Goal: Information Seeking & Learning: Find specific fact

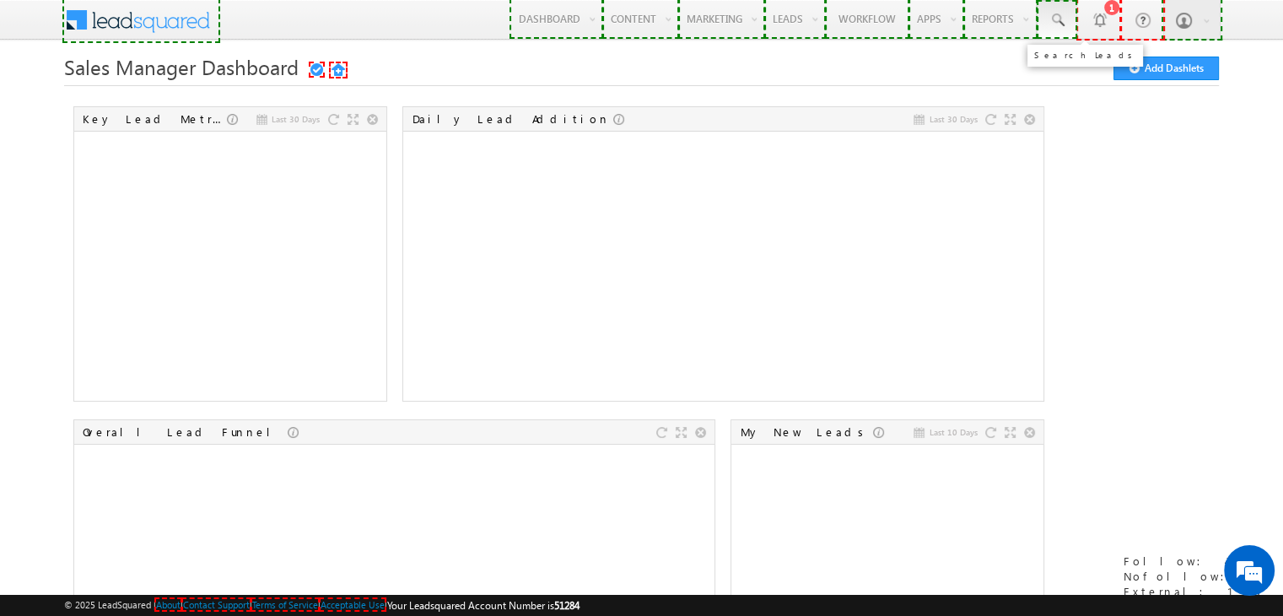
click at [1060, 23] on span at bounding box center [1057, 20] width 17 height 17
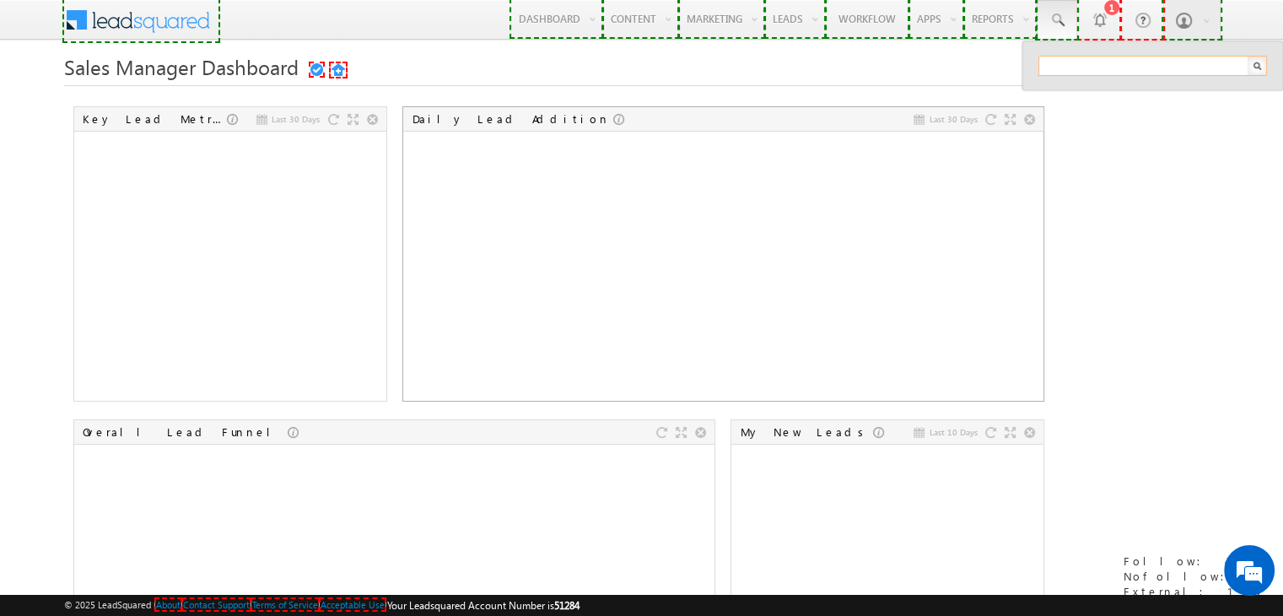
paste input "1138383848"
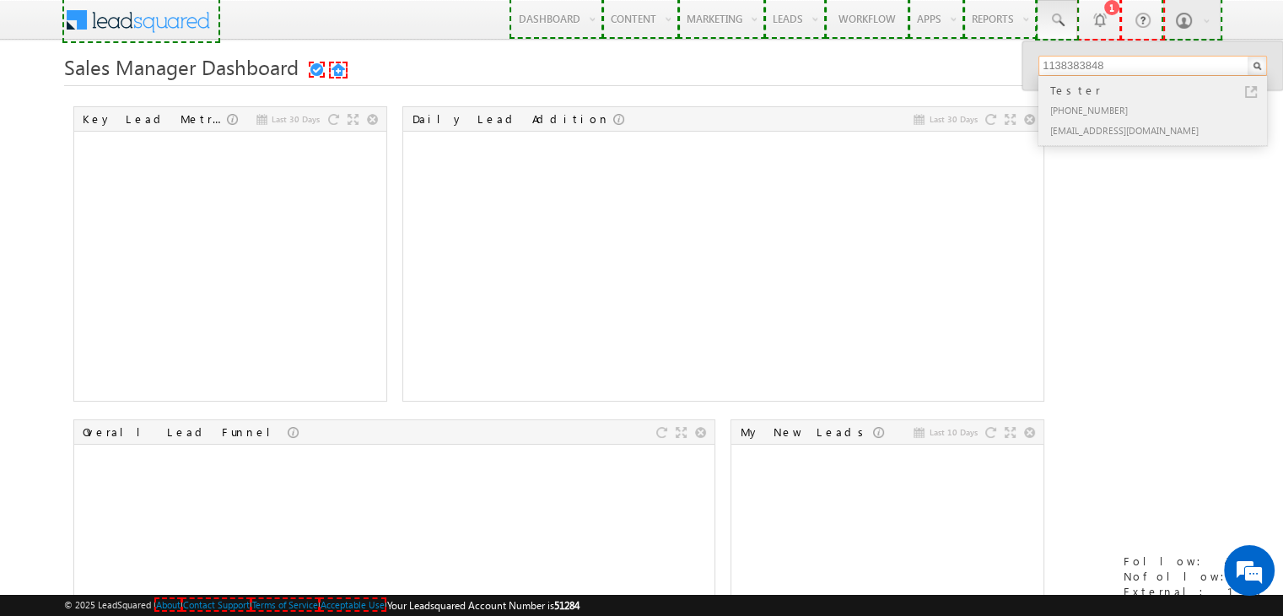
type input "1138383848"
click at [1098, 128] on div "[EMAIL_ADDRESS][DOMAIN_NAME]" at bounding box center [1160, 130] width 226 height 20
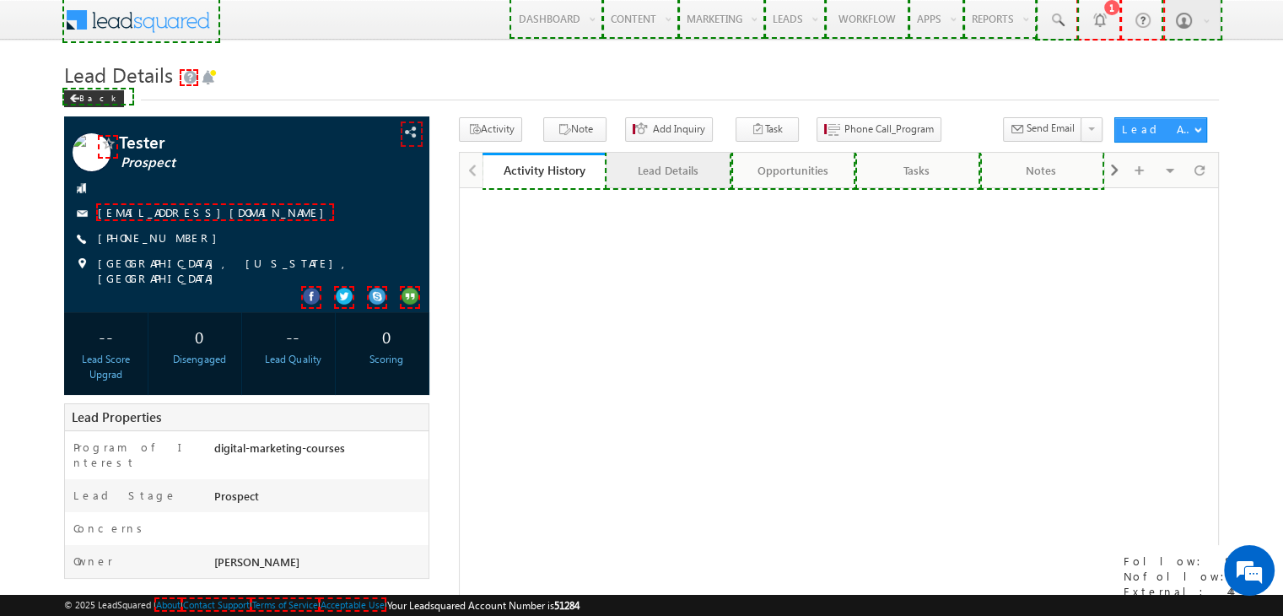
click at [675, 173] on div "Lead Details" at bounding box center [667, 170] width 95 height 20
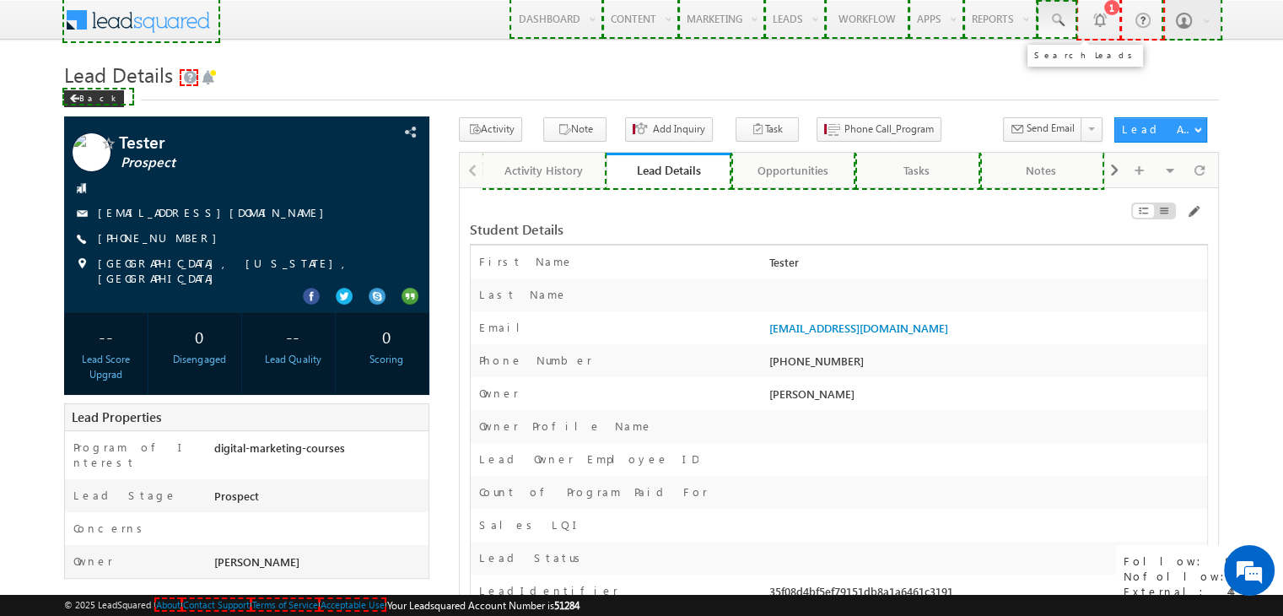
click at [1053, 30] on link at bounding box center [1057, 19] width 40 height 39
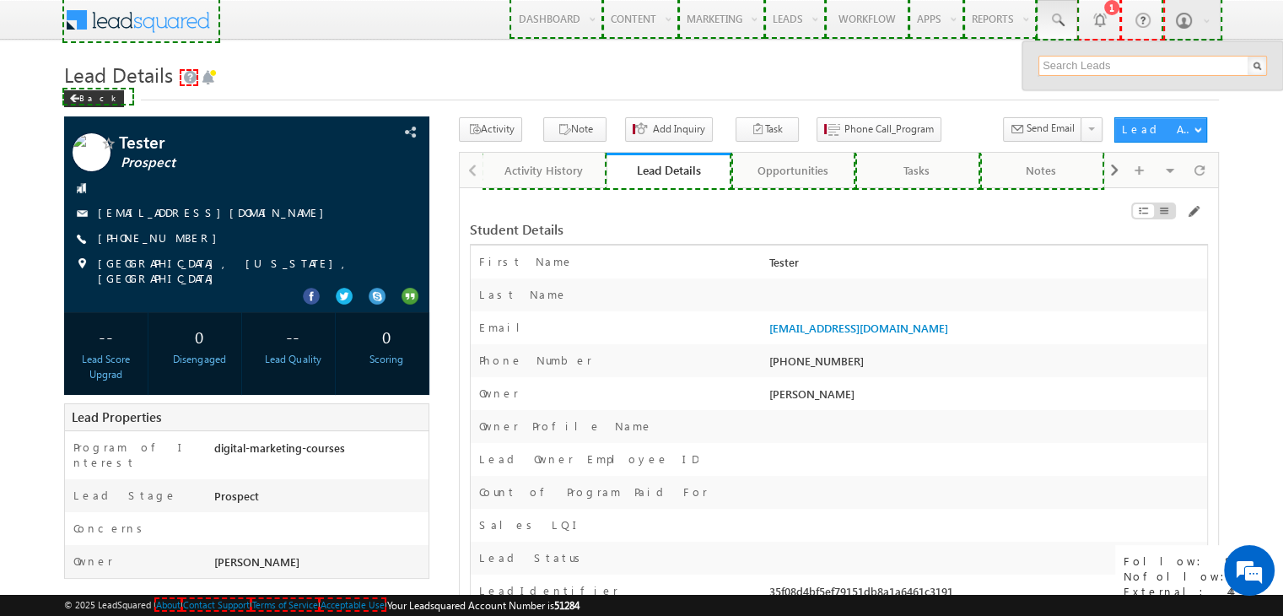
paste input "1138383850"
type input "1138383850"
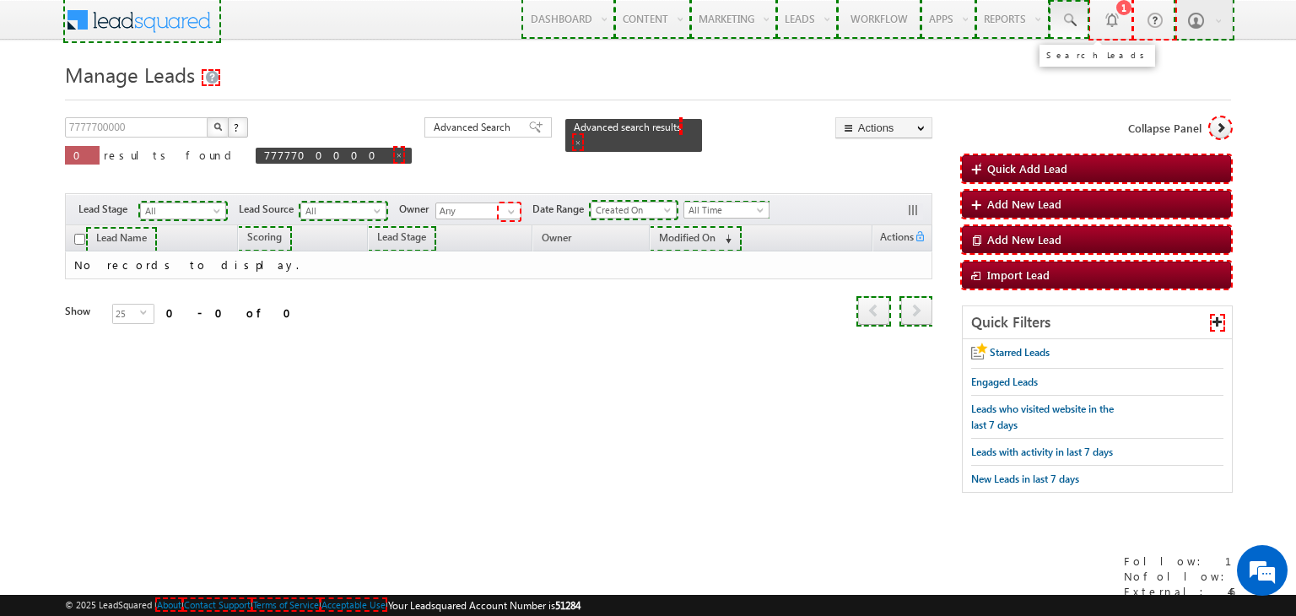
click at [1070, 18] on span at bounding box center [1068, 20] width 17 height 17
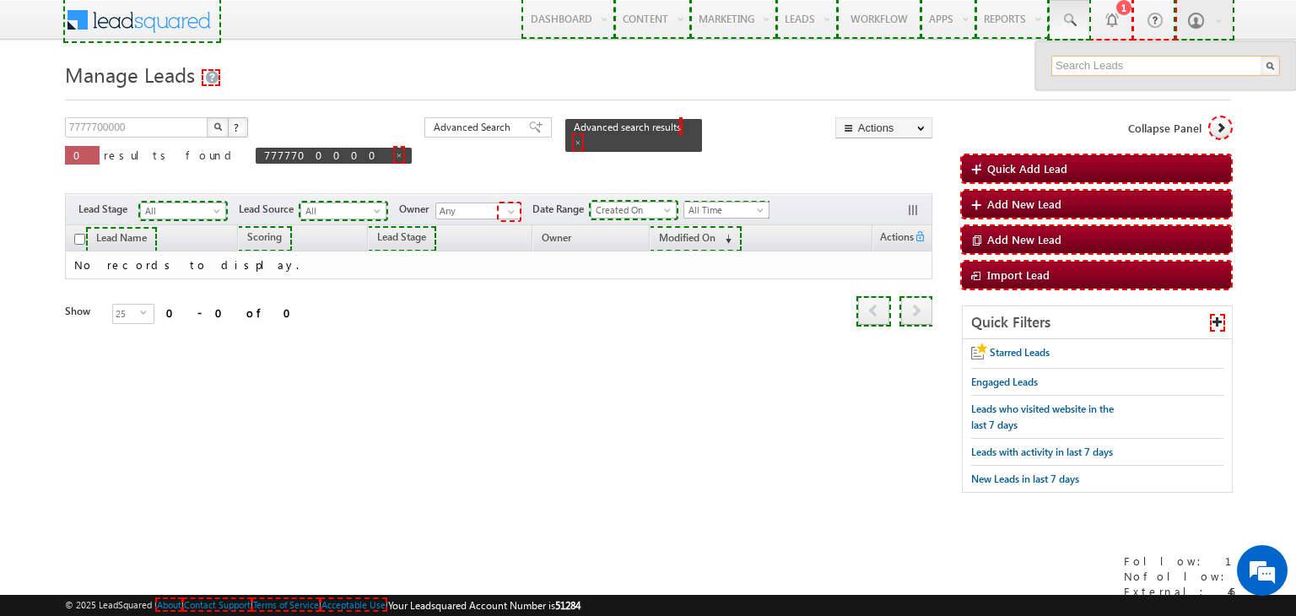
paste input "1138383850"
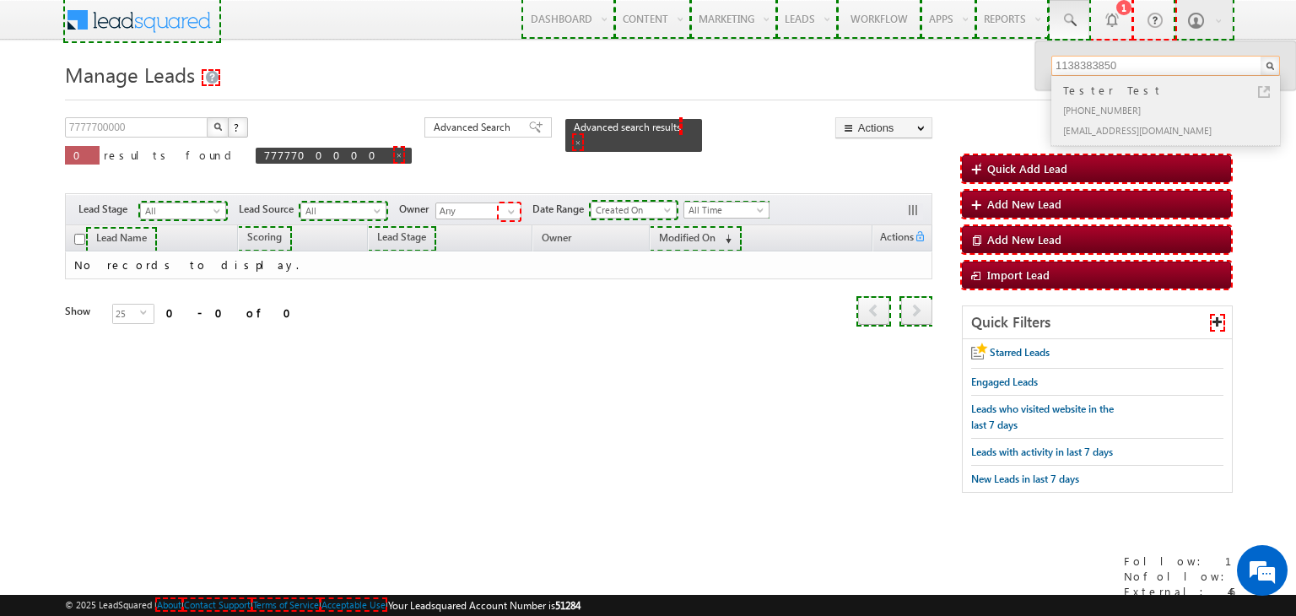
type input "1138383850"
click at [1110, 103] on div "+91-1138383850" at bounding box center [1173, 110] width 226 height 20
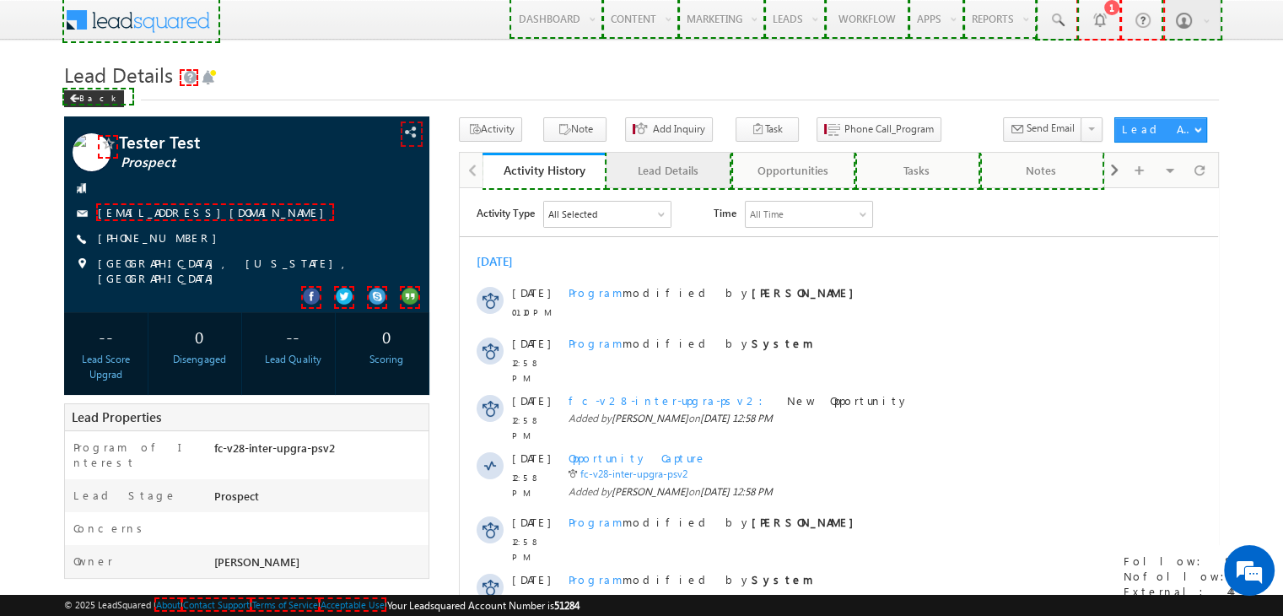
click at [679, 170] on div "Lead Details" at bounding box center [667, 170] width 95 height 20
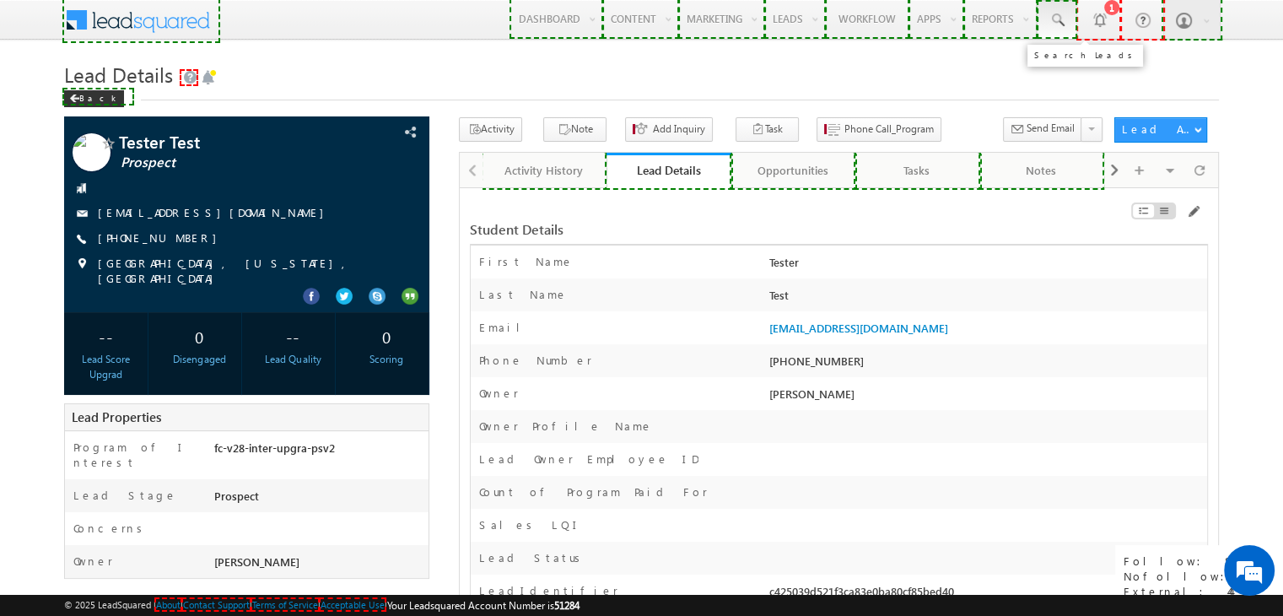
click at [1060, 16] on span at bounding box center [1057, 20] width 17 height 17
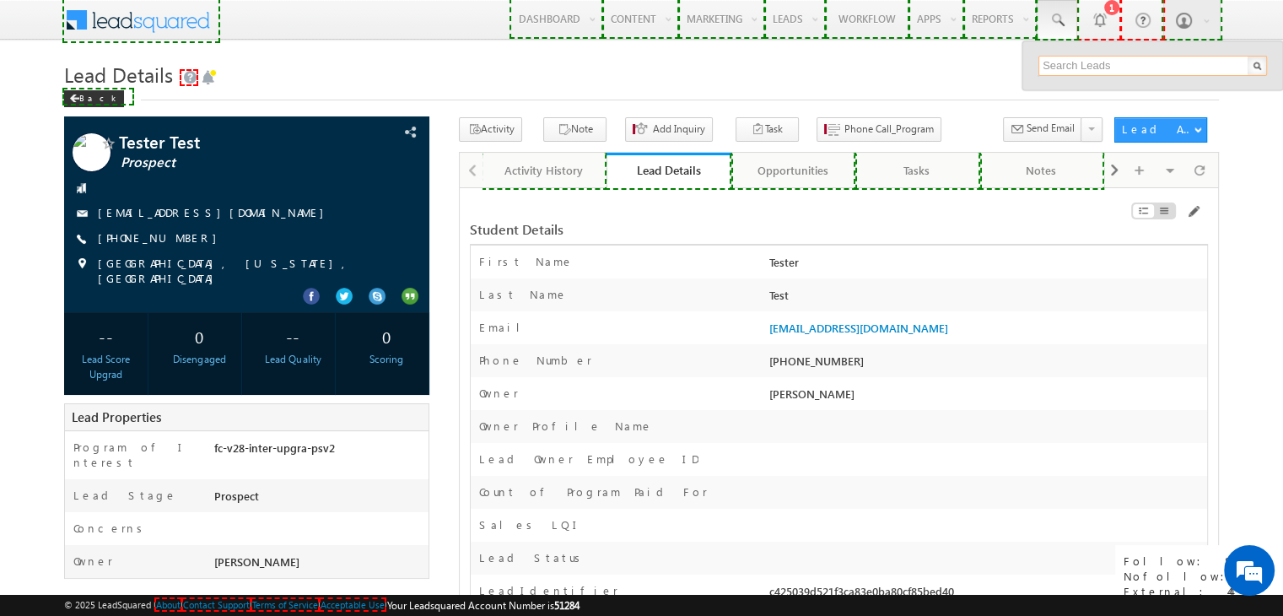
paste input "1138383851"
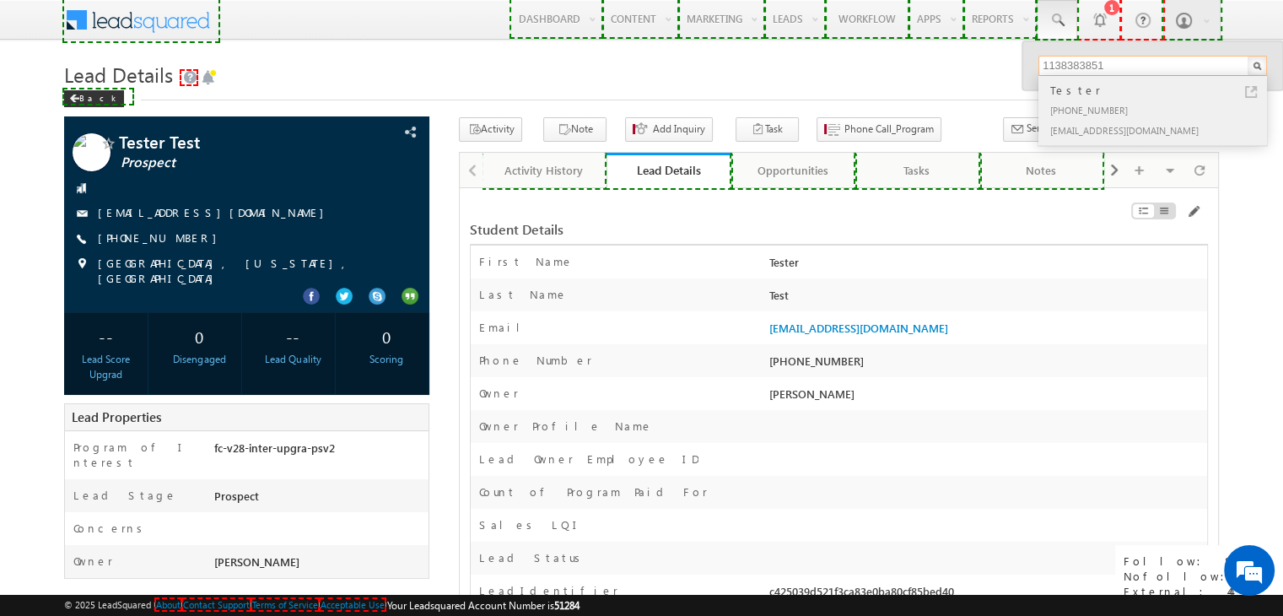
type input "1138383851"
click at [1082, 123] on div "[EMAIL_ADDRESS][DOMAIN_NAME]" at bounding box center [1160, 130] width 226 height 20
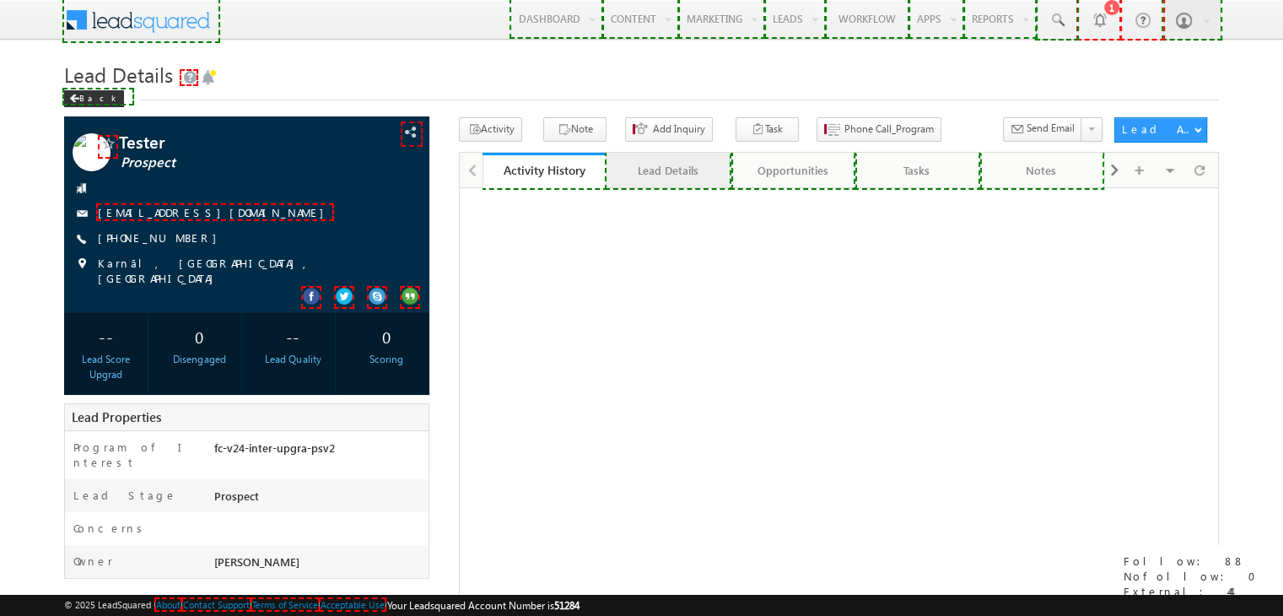
click at [669, 173] on div "Lead Details" at bounding box center [667, 170] width 95 height 20
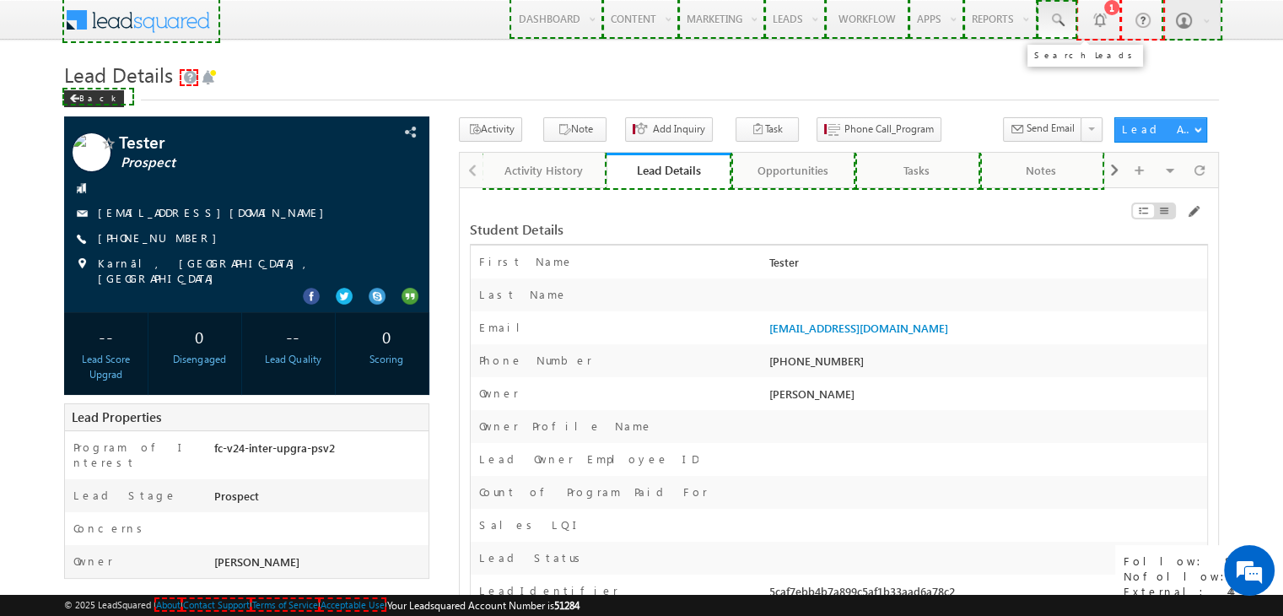
click at [1059, 21] on span at bounding box center [1057, 20] width 17 height 17
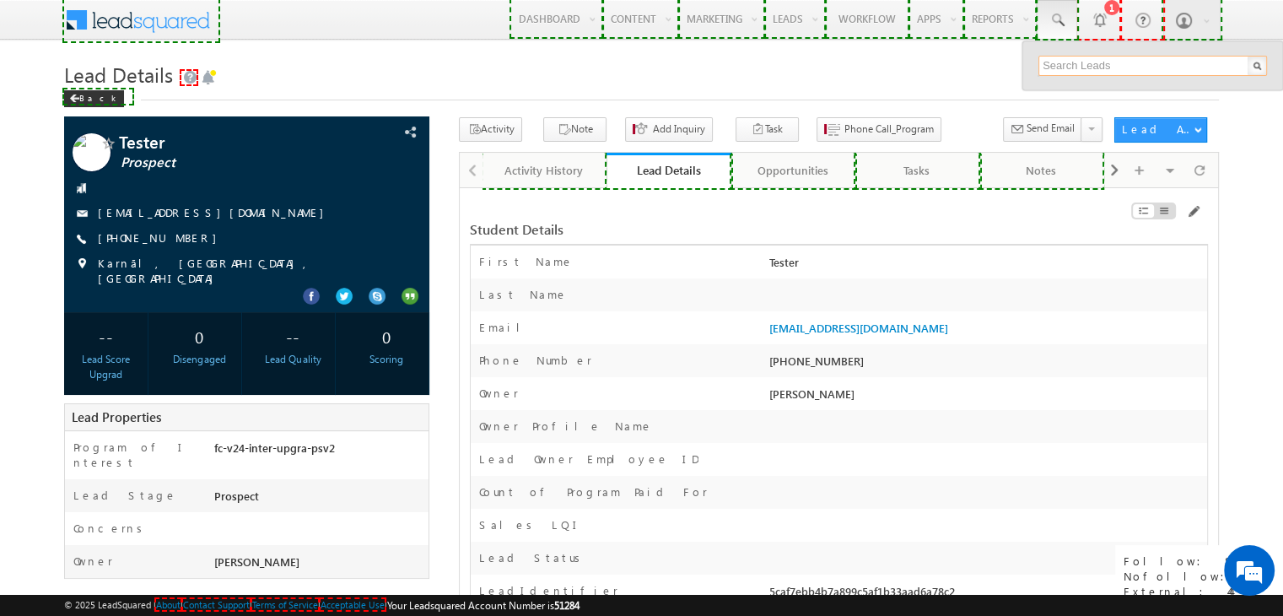
paste input "1138383853"
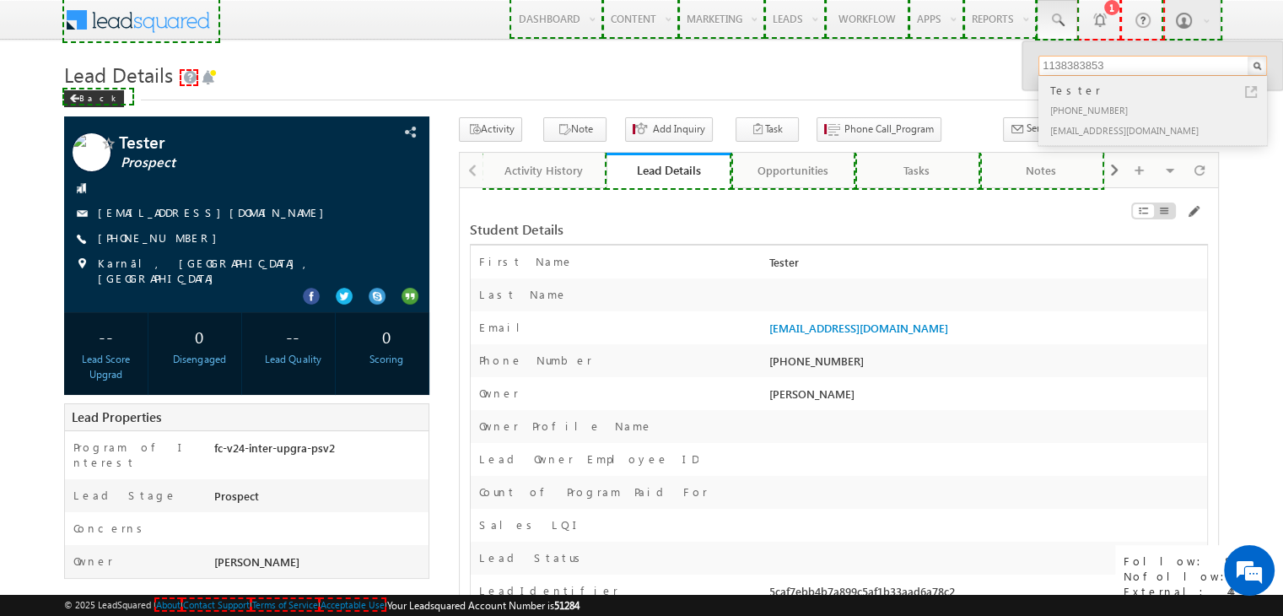
type input "1138383853"
click at [1095, 111] on div "[PHONE_NUMBER]" at bounding box center [1160, 110] width 226 height 20
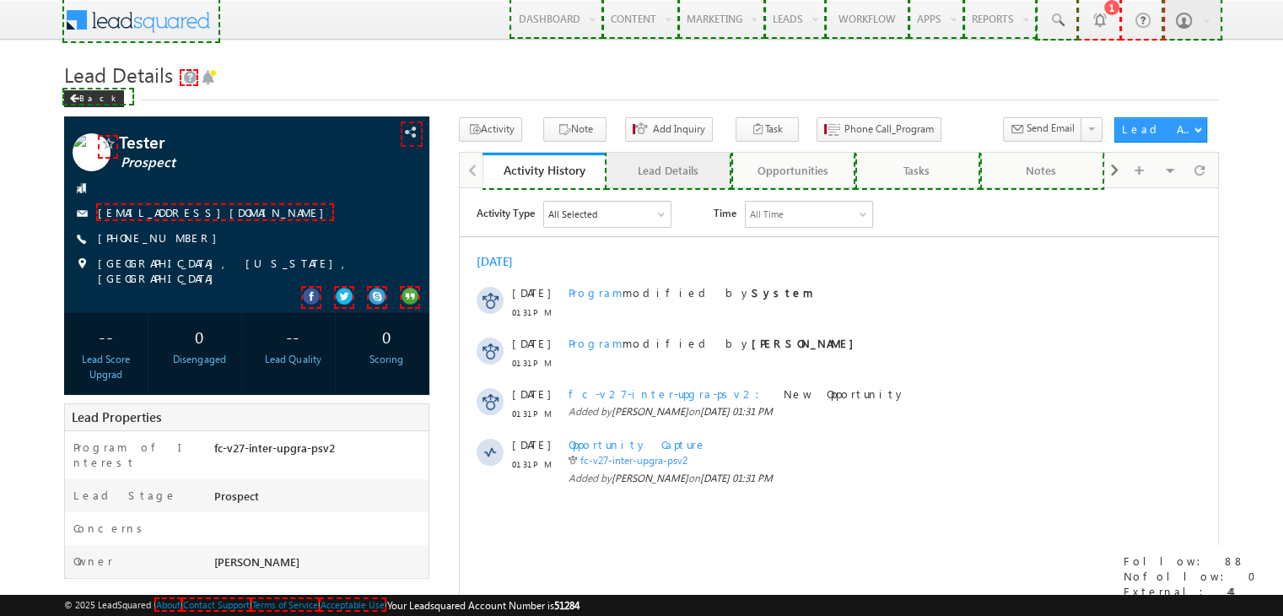
click at [684, 175] on div "Lead Details" at bounding box center [667, 170] width 95 height 20
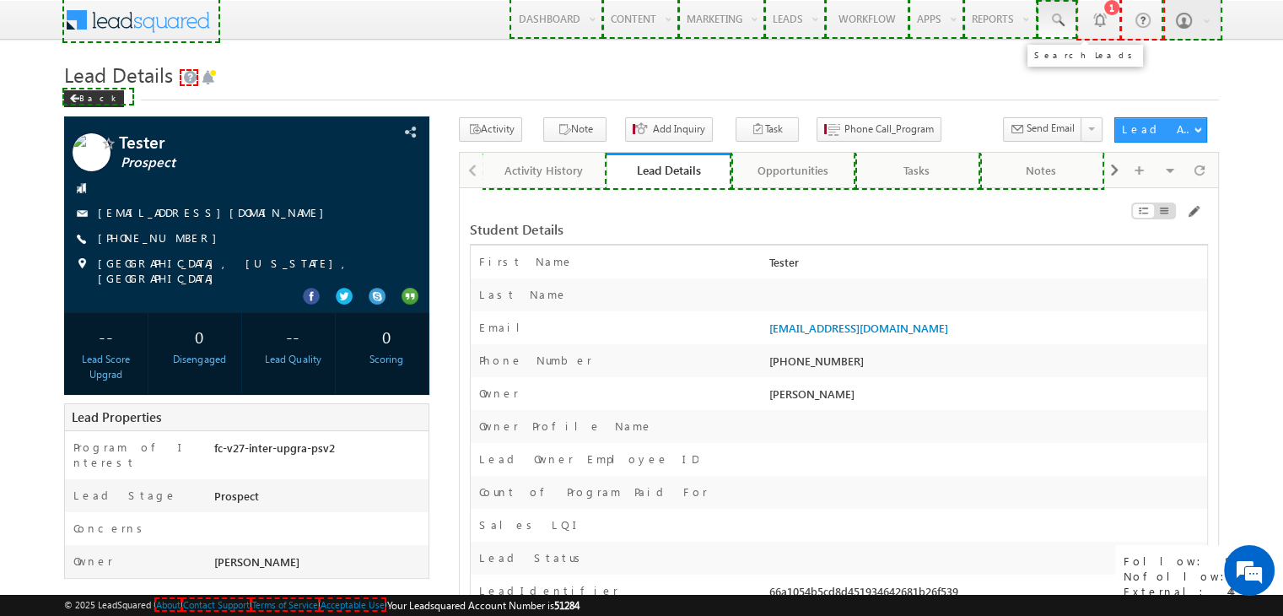
click at [1053, 26] on span at bounding box center [1057, 20] width 17 height 17
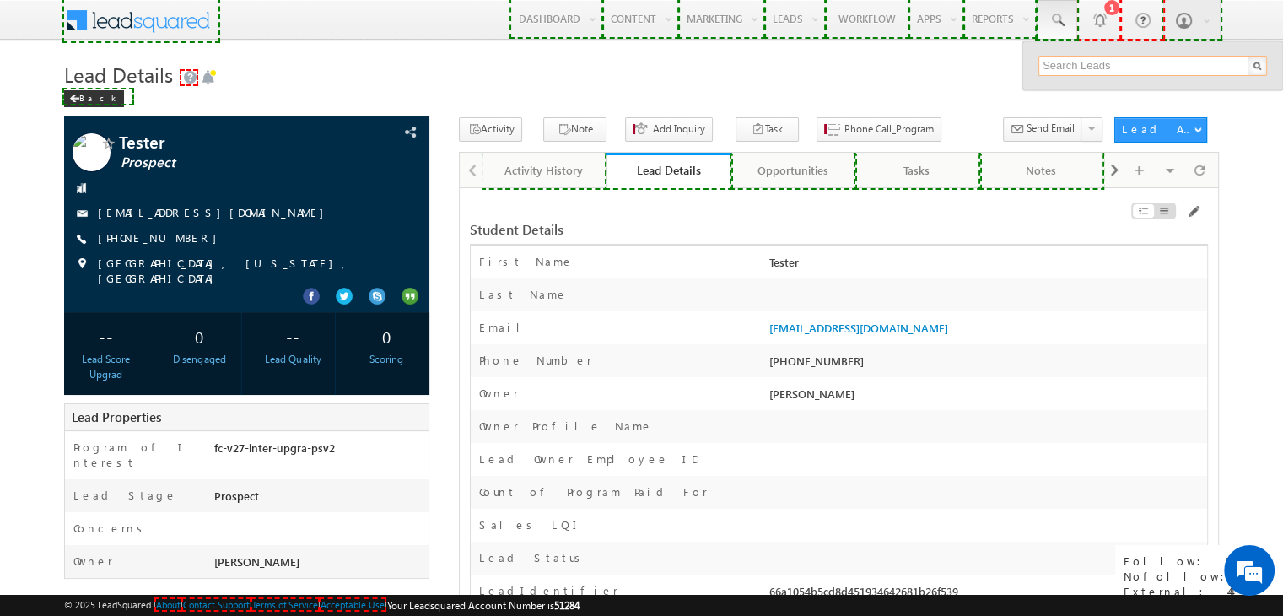
paste input "1138383854"
type input "1138383854"
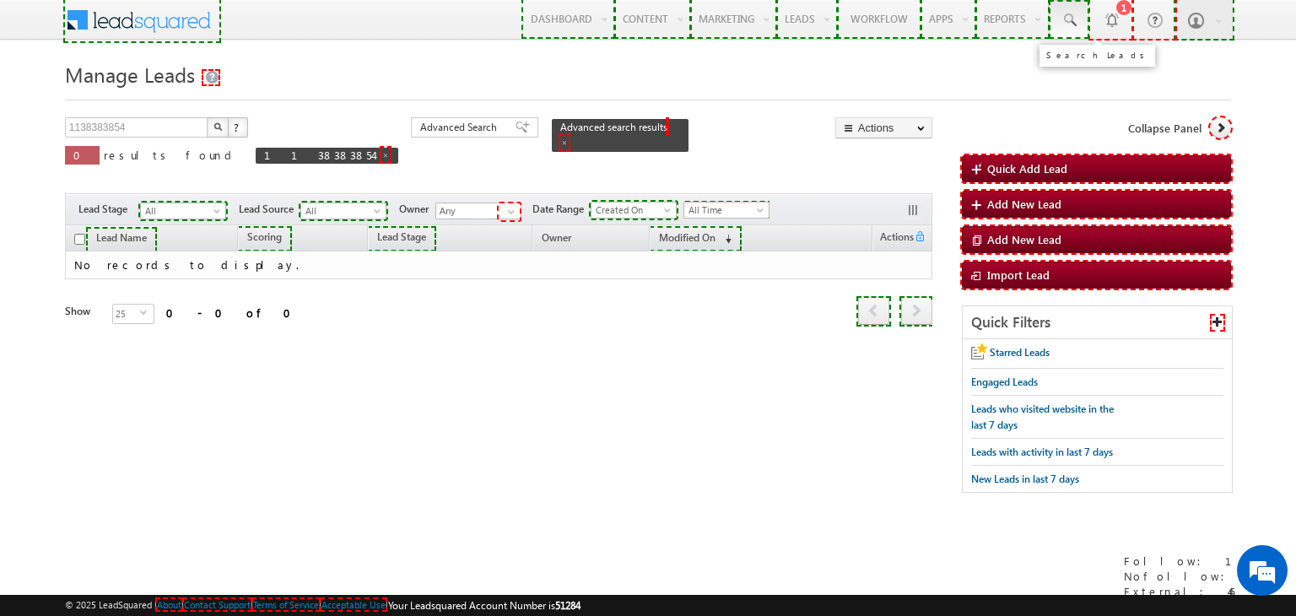
click at [1070, 31] on link at bounding box center [1069, 19] width 40 height 39
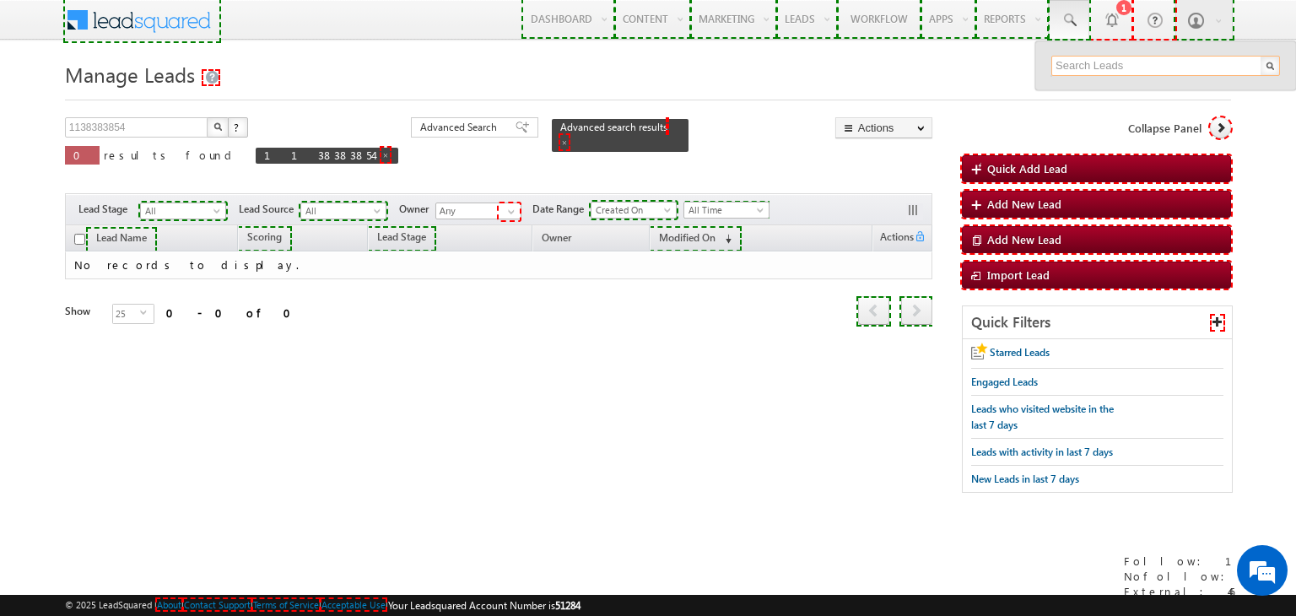
paste input "1138383854"
type input "1138383854"
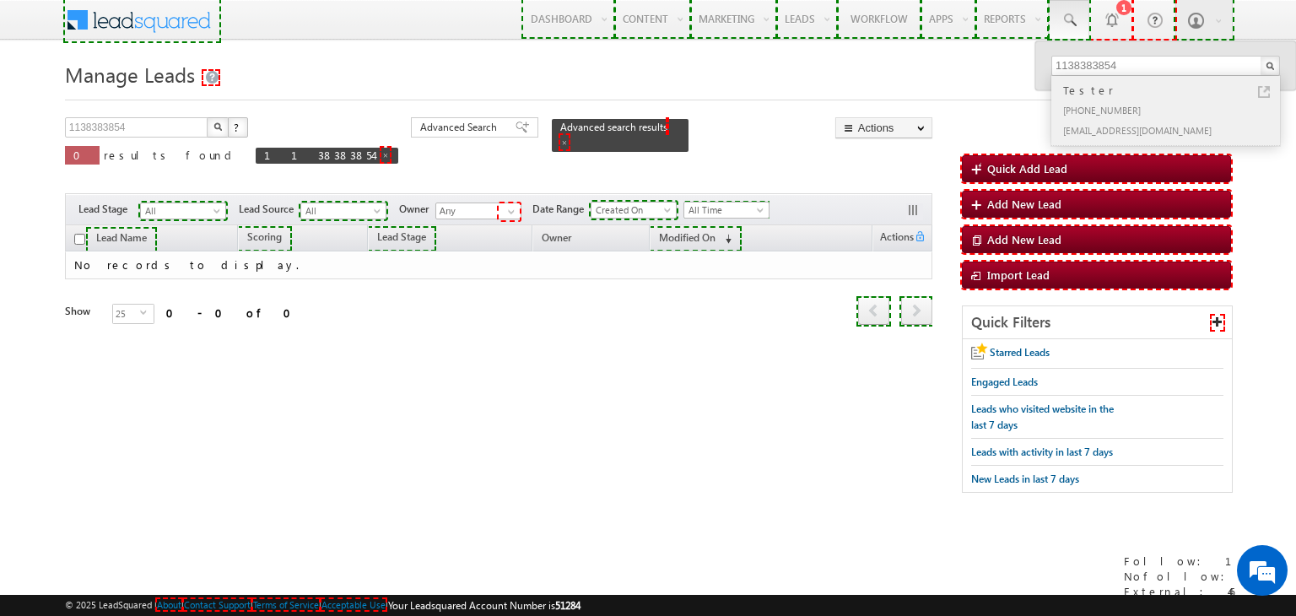
click at [1119, 105] on div "[PHONE_NUMBER]" at bounding box center [1173, 110] width 226 height 20
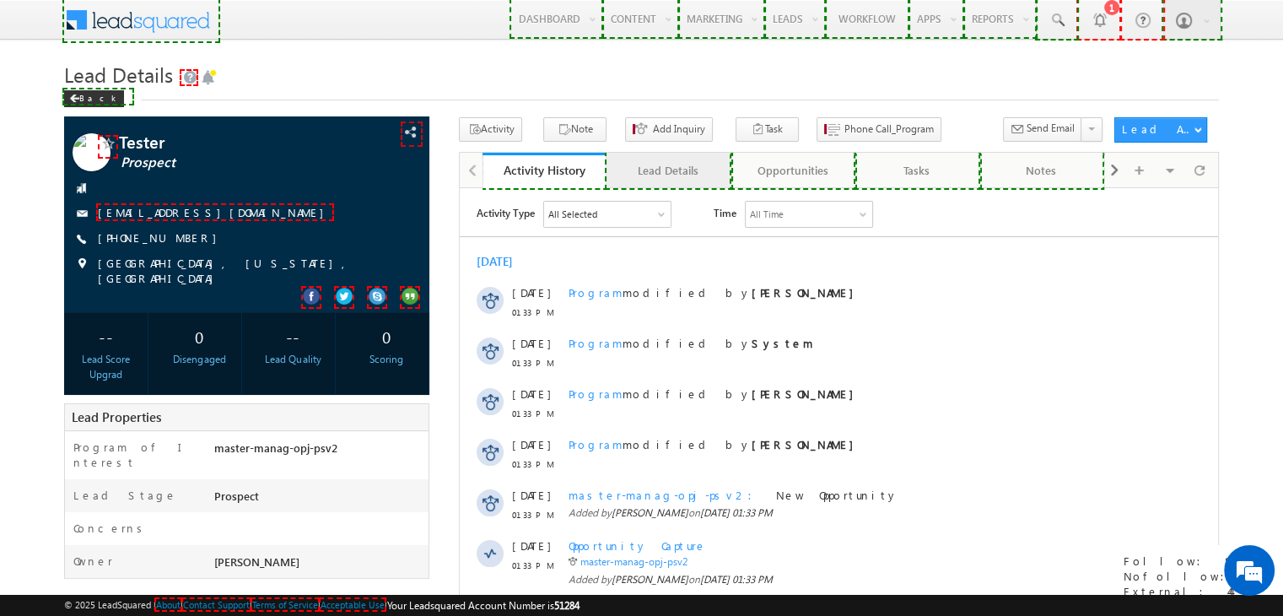
click at [693, 175] on div "Lead Details" at bounding box center [667, 170] width 95 height 20
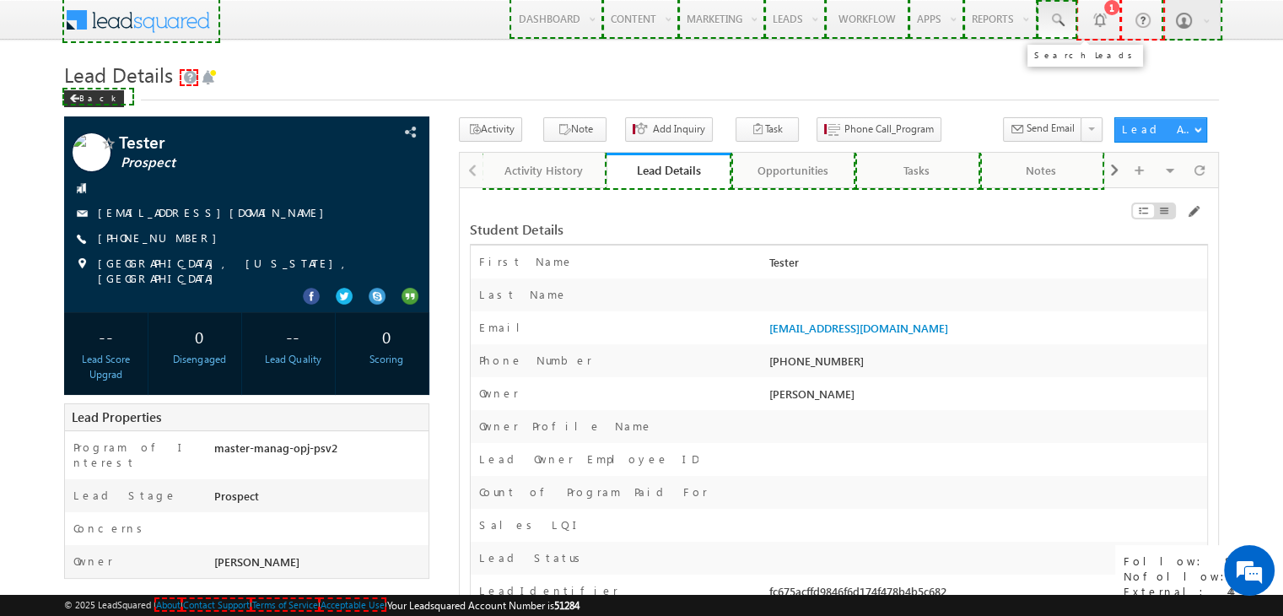
click at [1054, 32] on link at bounding box center [1057, 19] width 40 height 39
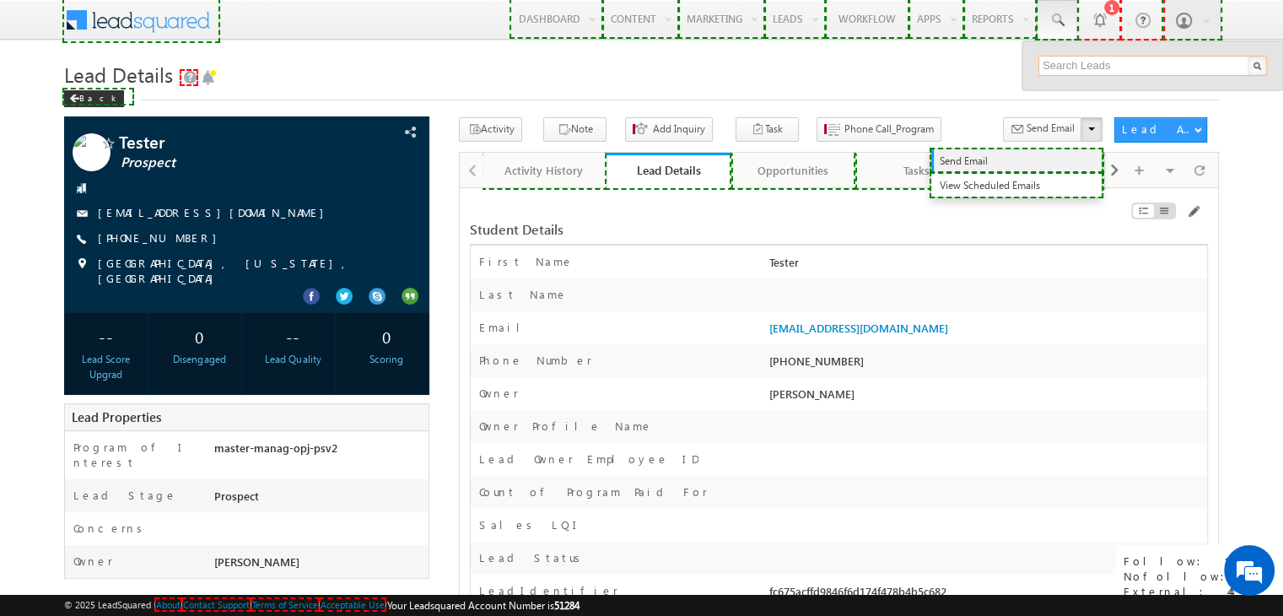
paste input "1138383853"
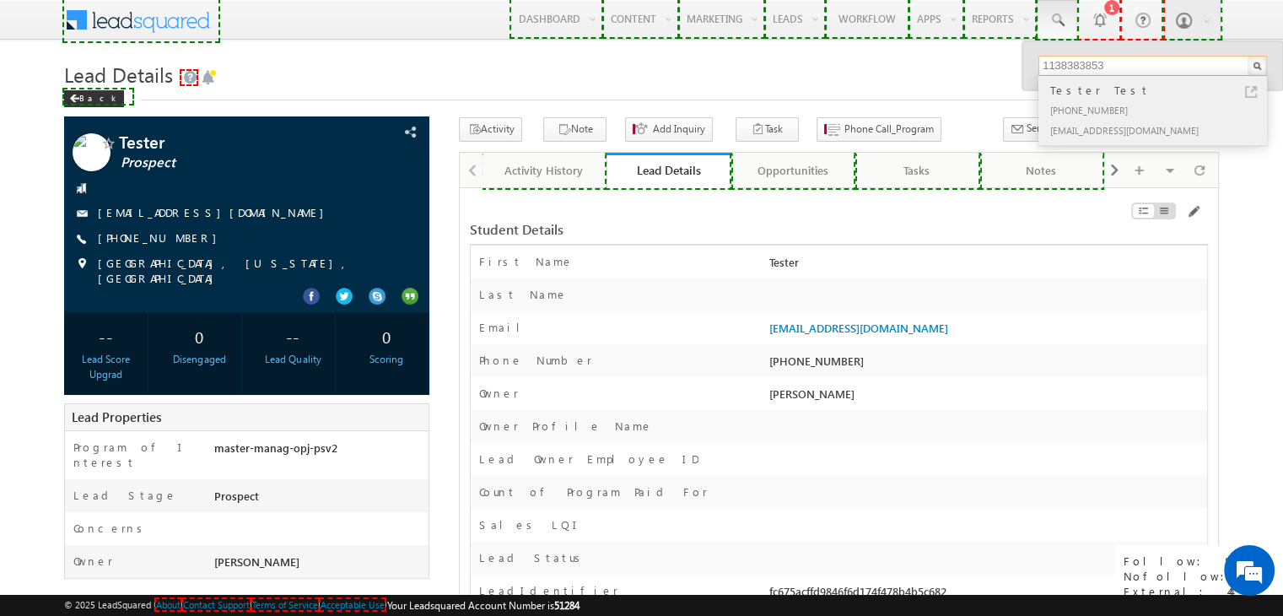
type input "1138383853"
click at [1097, 113] on div "[PHONE_NUMBER]" at bounding box center [1160, 110] width 226 height 20
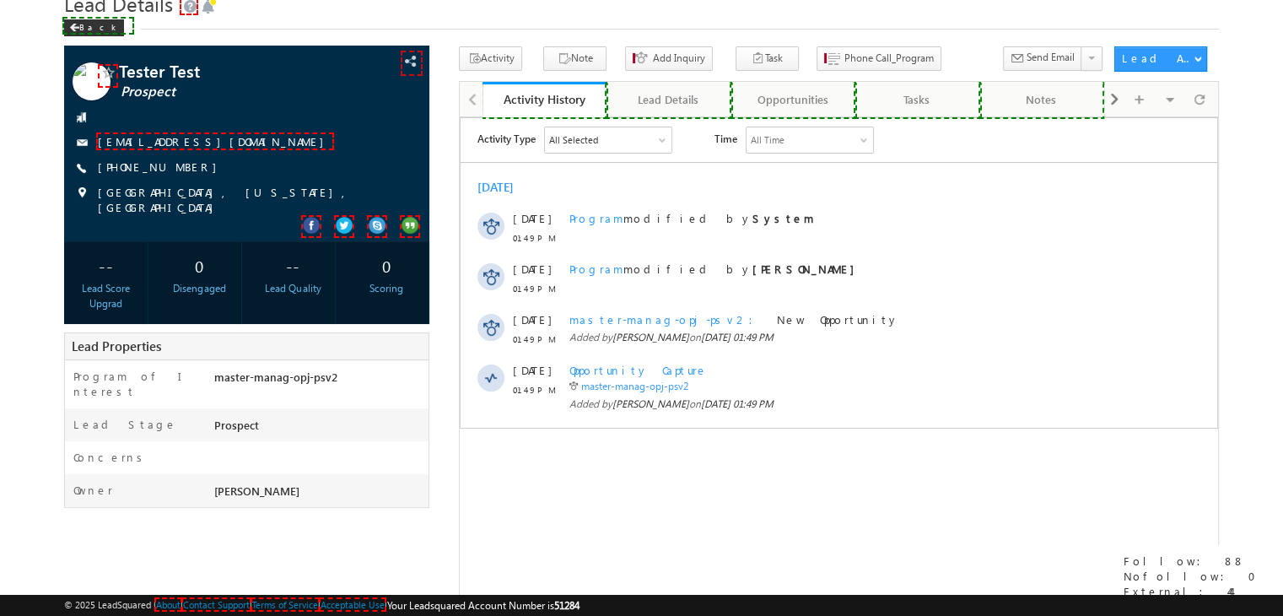
scroll to position [67, 0]
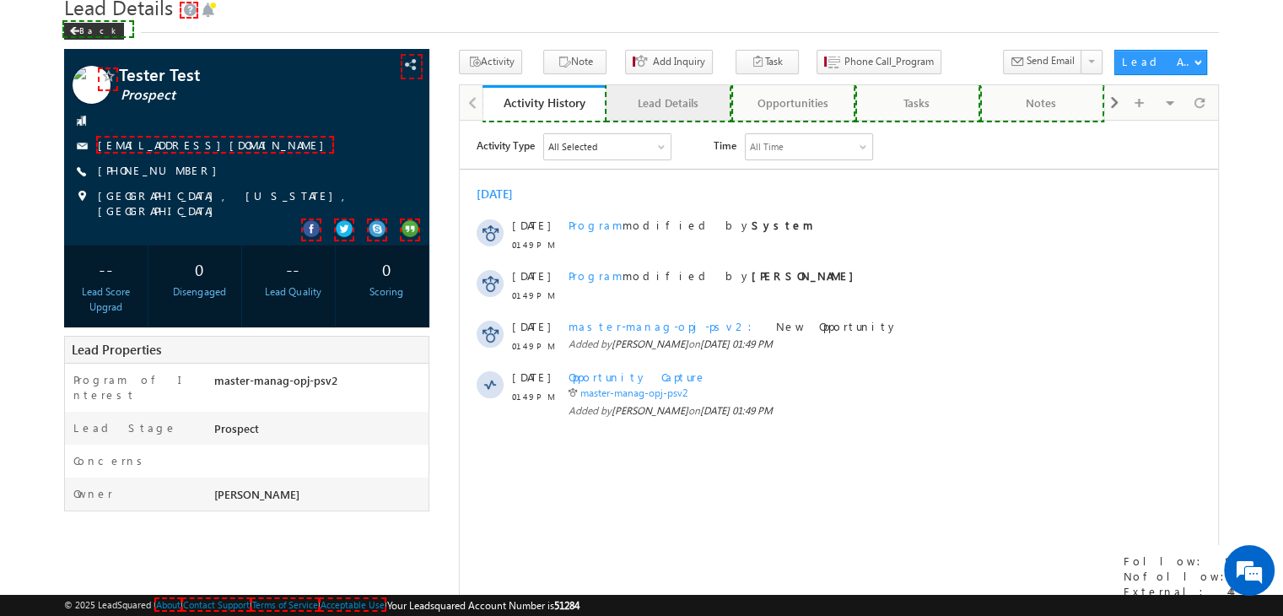
click at [656, 104] on div "Lead Details" at bounding box center [667, 103] width 95 height 20
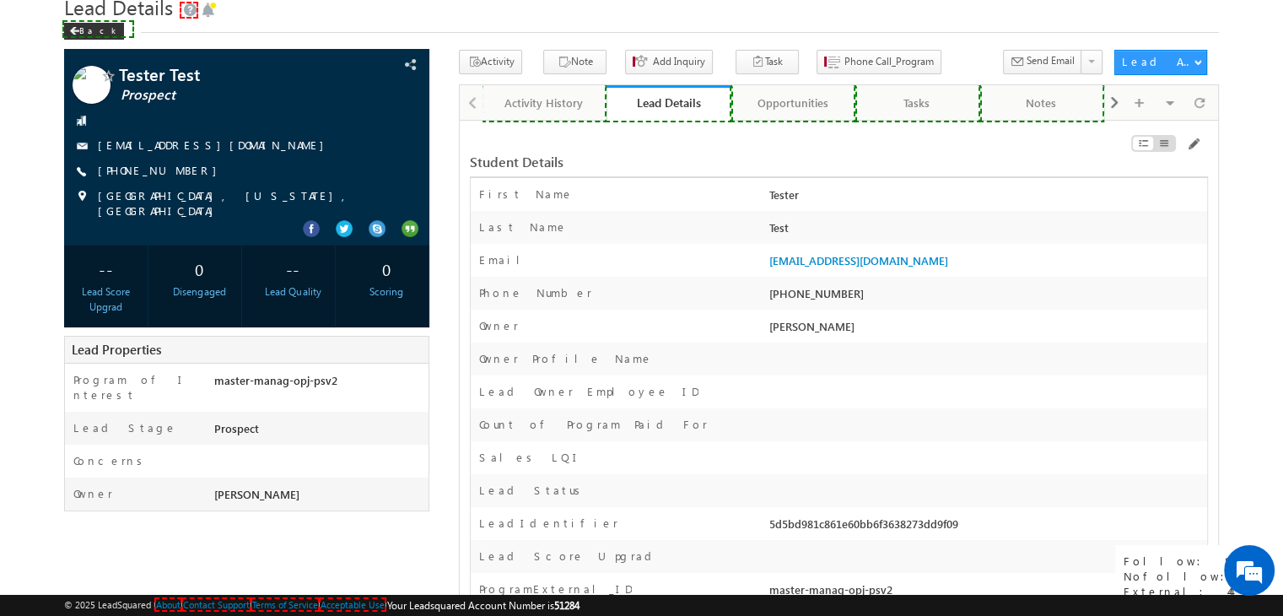
scroll to position [0, 0]
click at [788, 116] on link "Opportunities" at bounding box center [793, 102] width 124 height 35
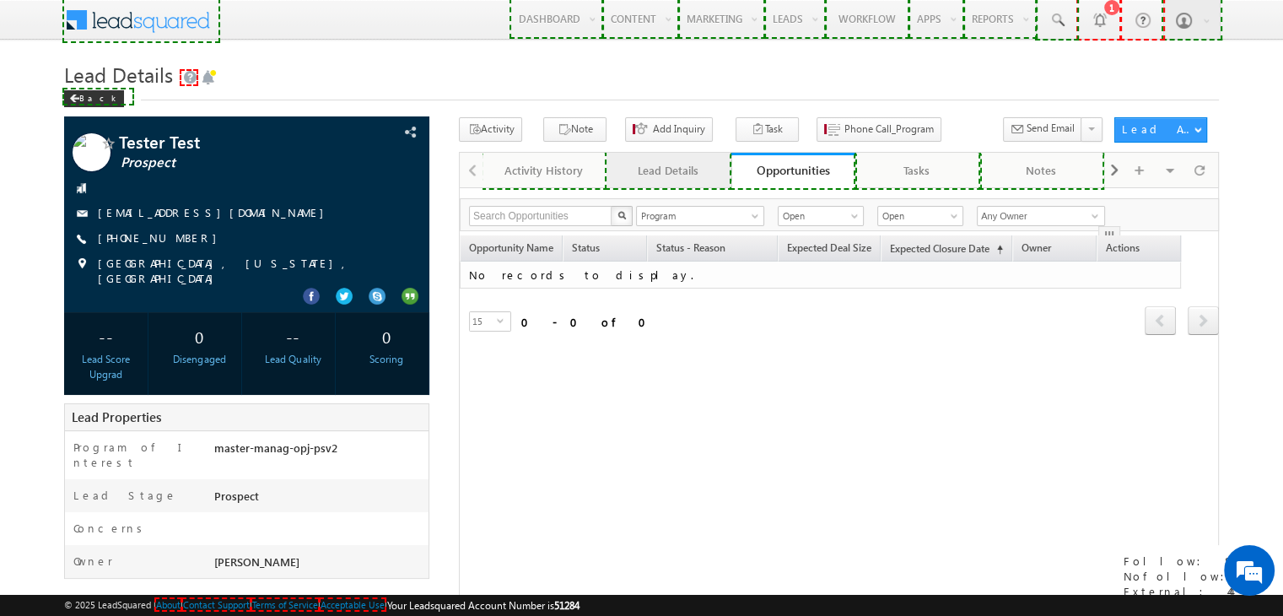
click at [647, 170] on div "Lead Details" at bounding box center [667, 170] width 95 height 20
